Goal: Task Accomplishment & Management: Complete application form

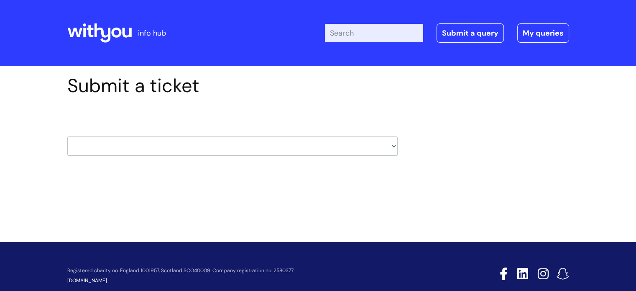
click at [393, 145] on select "HR / People IT and Support Clinical Drug Alerts Finance Accounts Data Support T…" at bounding box center [232, 145] width 331 height 19
click at [464, 172] on div "Submit a ticket HR / People IT and Support Clinical Drug Alerts Finance Account…" at bounding box center [318, 127] width 515 height 107
click at [392, 146] on select "HR / People IT and Support Clinical Drug Alerts Finance Accounts Data Support T…" at bounding box center [232, 145] width 331 height 19
select select "learning_and_development"
click at [67, 136] on select "HR / People IT and Support Clinical Drug Alerts Finance Accounts Data Support T…" at bounding box center [232, 145] width 331 height 19
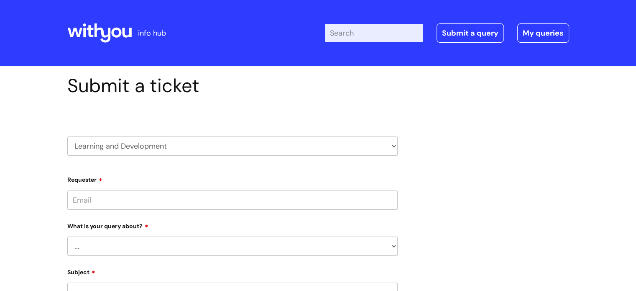
click at [132, 200] on input "Requester" at bounding box center [232, 199] width 331 height 19
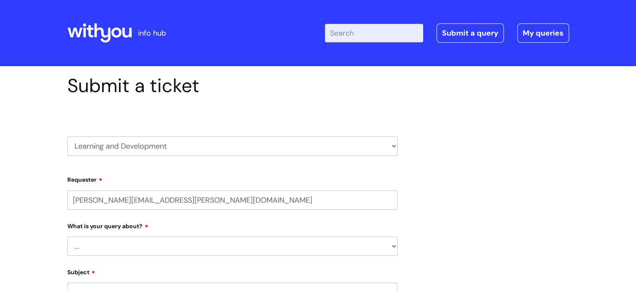
type input "[PERSON_NAME][EMAIL_ADDRESS][PERSON_NAME][DOMAIN_NAME]"
click at [110, 234] on input "text" at bounding box center [232, 232] width 331 height 19
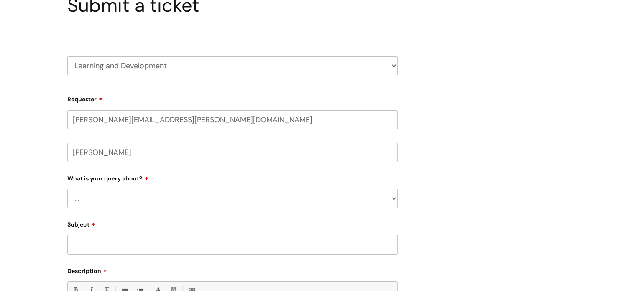
scroll to position [84, 0]
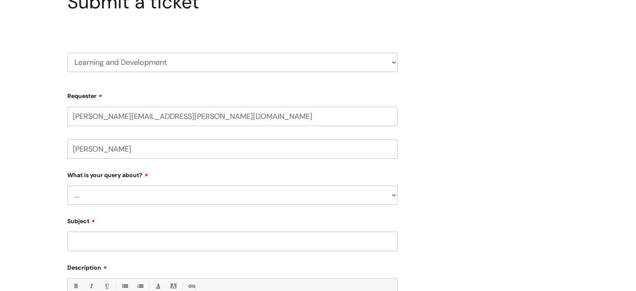
type input "[PERSON_NAME]"
click at [393, 195] on select "... Question about a training course or session booking Ask about apprenticeshi…" at bounding box center [232, 194] width 331 height 19
select select "Something else / not listed here"
click at [67, 185] on select "... Question about a training course or session booking Ask about apprenticeshi…" at bounding box center [232, 194] width 331 height 19
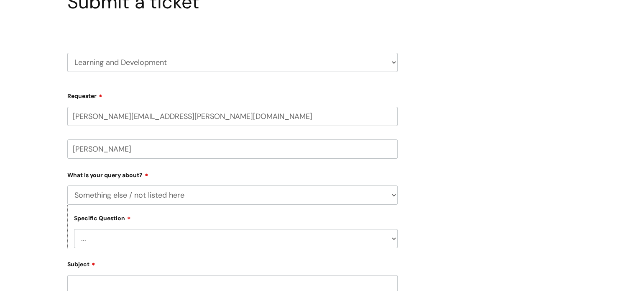
click at [162, 238] on select "... Other" at bounding box center [236, 238] width 324 height 19
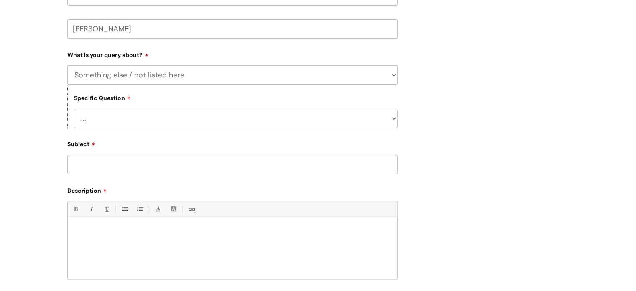
scroll to position [209, 0]
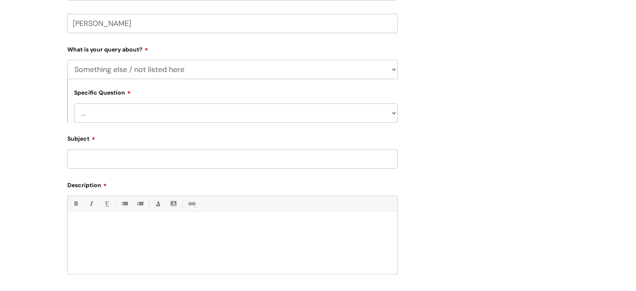
click at [392, 112] on select "... Other" at bounding box center [236, 112] width 324 height 19
click at [131, 113] on select "... Other" at bounding box center [236, 112] width 324 height 19
select select "Other"
click at [74, 103] on select "... Other" at bounding box center [236, 112] width 324 height 19
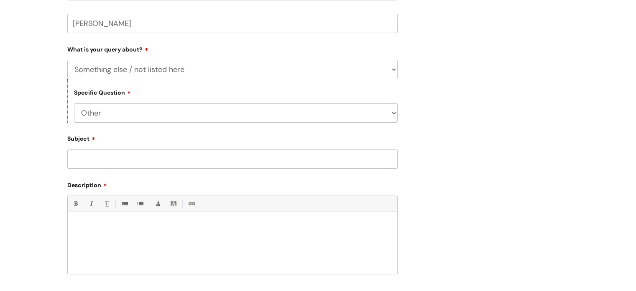
click at [108, 152] on input "Subject" at bounding box center [232, 158] width 331 height 19
type input "Printing of Learning Materials for training"
click at [85, 223] on p at bounding box center [232, 226] width 317 height 8
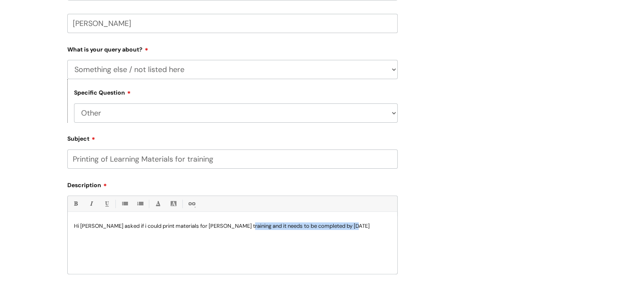
drag, startPoint x: 243, startPoint y: 226, endPoint x: 370, endPoint y: 228, distance: 127.2
click at [370, 228] on p "Hi [PERSON_NAME] asked if i could print materials for [PERSON_NAME] training an…" at bounding box center [232, 226] width 317 height 8
copy p "and it needs to be completed by [DATE]"
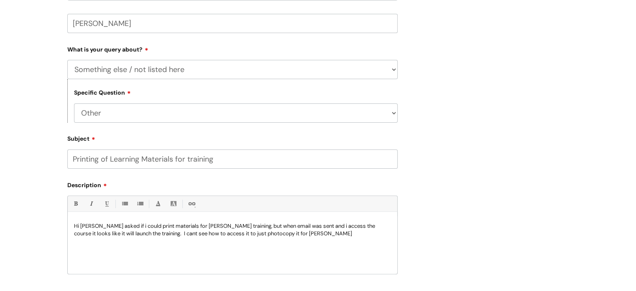
click at [117, 226] on p "Hi [PERSON_NAME] asked if i could print materials for [PERSON_NAME] training, b…" at bounding box center [232, 229] width 317 height 15
drag, startPoint x: 319, startPoint y: 226, endPoint x: 318, endPoint y: 231, distance: 4.3
click at [318, 226] on p "Hi [PERSON_NAME] asked if I could print materials for [PERSON_NAME] training, b…" at bounding box center [232, 229] width 317 height 15
click at [306, 225] on p "Hi [PERSON_NAME] asked if I could print materials for [PERSON_NAME] training, b…" at bounding box center [232, 229] width 317 height 15
click at [360, 234] on p "Hi [PERSON_NAME] asked if I could print materials for [PERSON_NAME] training, b…" at bounding box center [232, 233] width 317 height 23
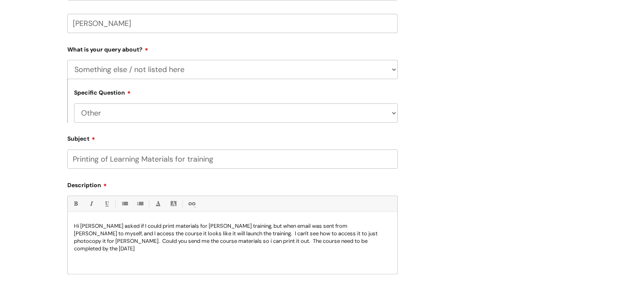
click at [218, 159] on input "Printing of Learning Materials for training" at bounding box center [232, 158] width 331 height 19
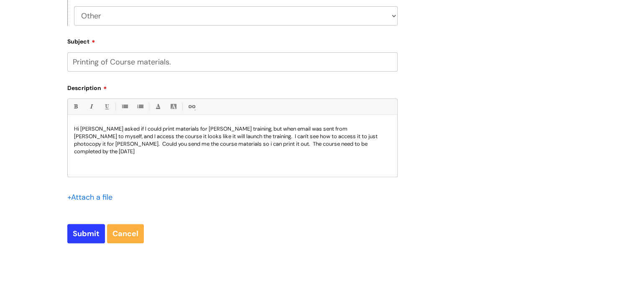
scroll to position [293, 0]
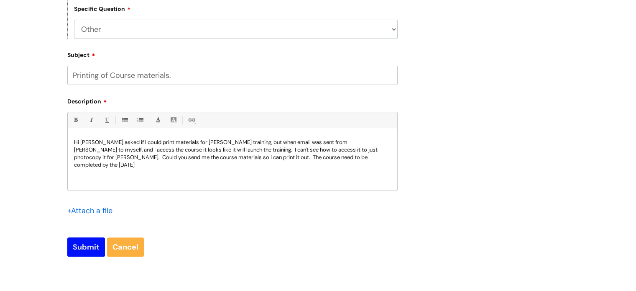
type input "Printing of Course materials."
click at [80, 246] on input "Submit" at bounding box center [86, 246] width 38 height 19
type input "Please Wait..."
